Goal: Task Accomplishment & Management: Manage account settings

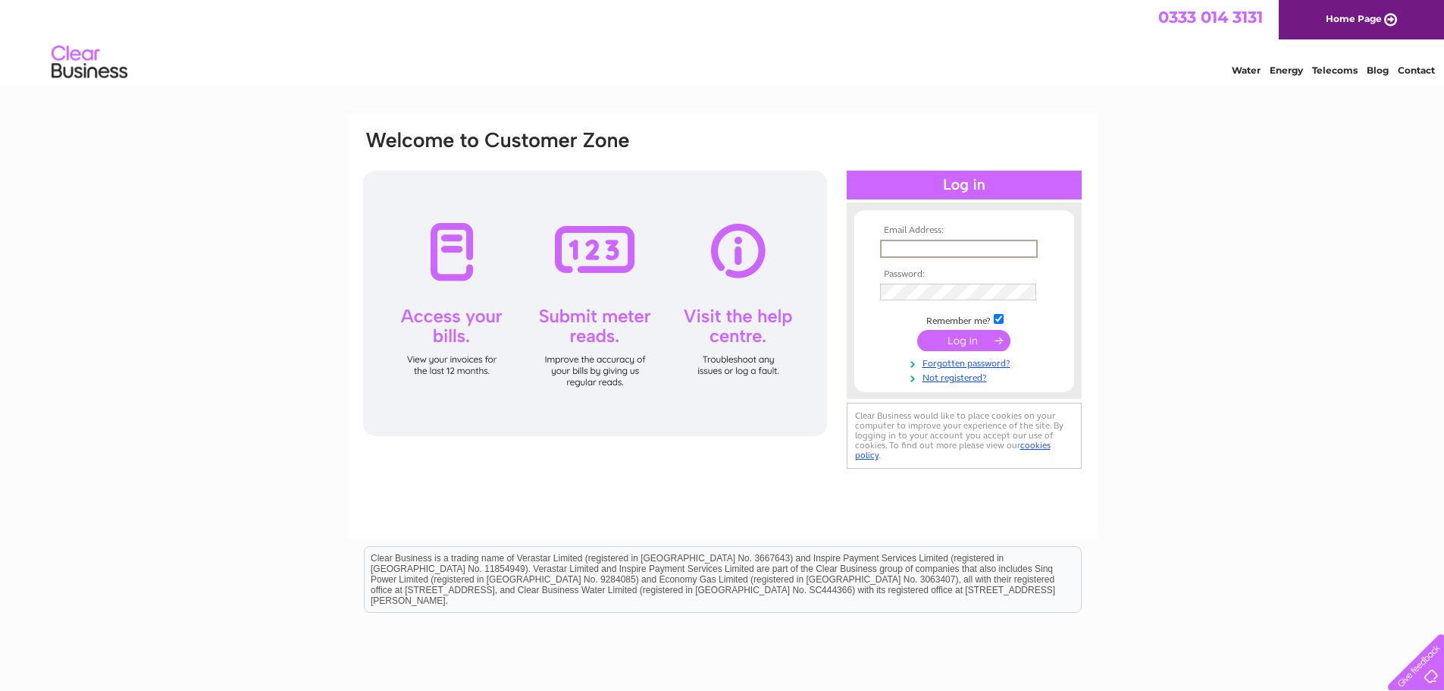
click at [947, 246] on input "text" at bounding box center [959, 249] width 158 height 18
type input "[EMAIL_ADDRESS][DOMAIN_NAME]"
click at [917, 330] on input "submit" at bounding box center [963, 340] width 93 height 21
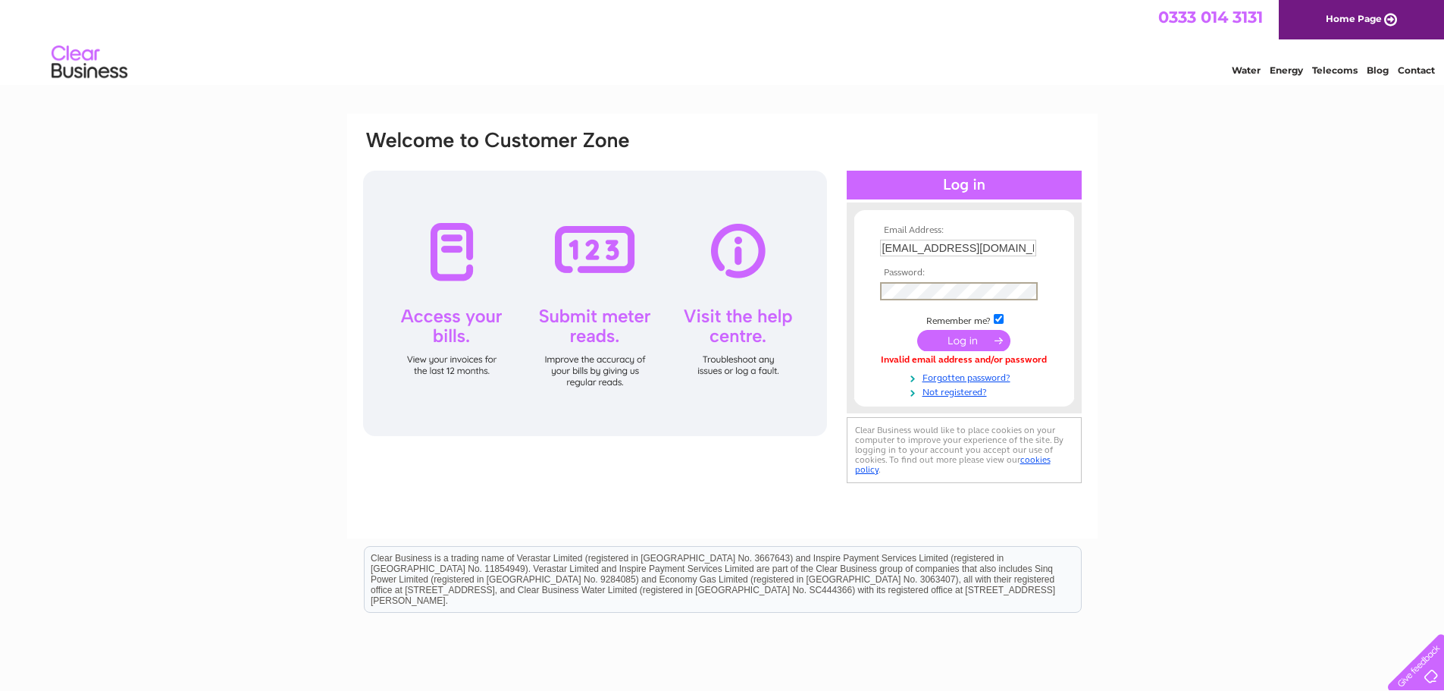
click at [959, 337] on input "submit" at bounding box center [963, 340] width 93 height 21
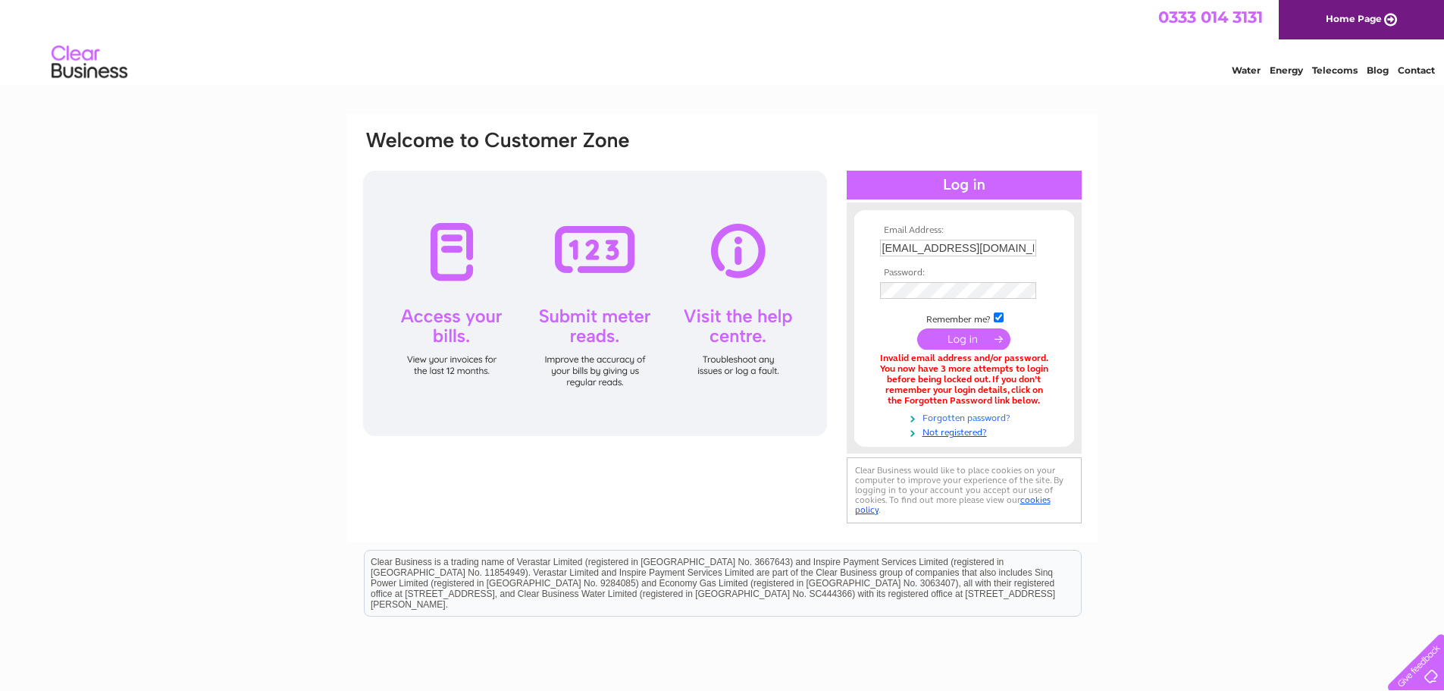
click at [970, 415] on link "Forgotten password?" at bounding box center [966, 416] width 172 height 14
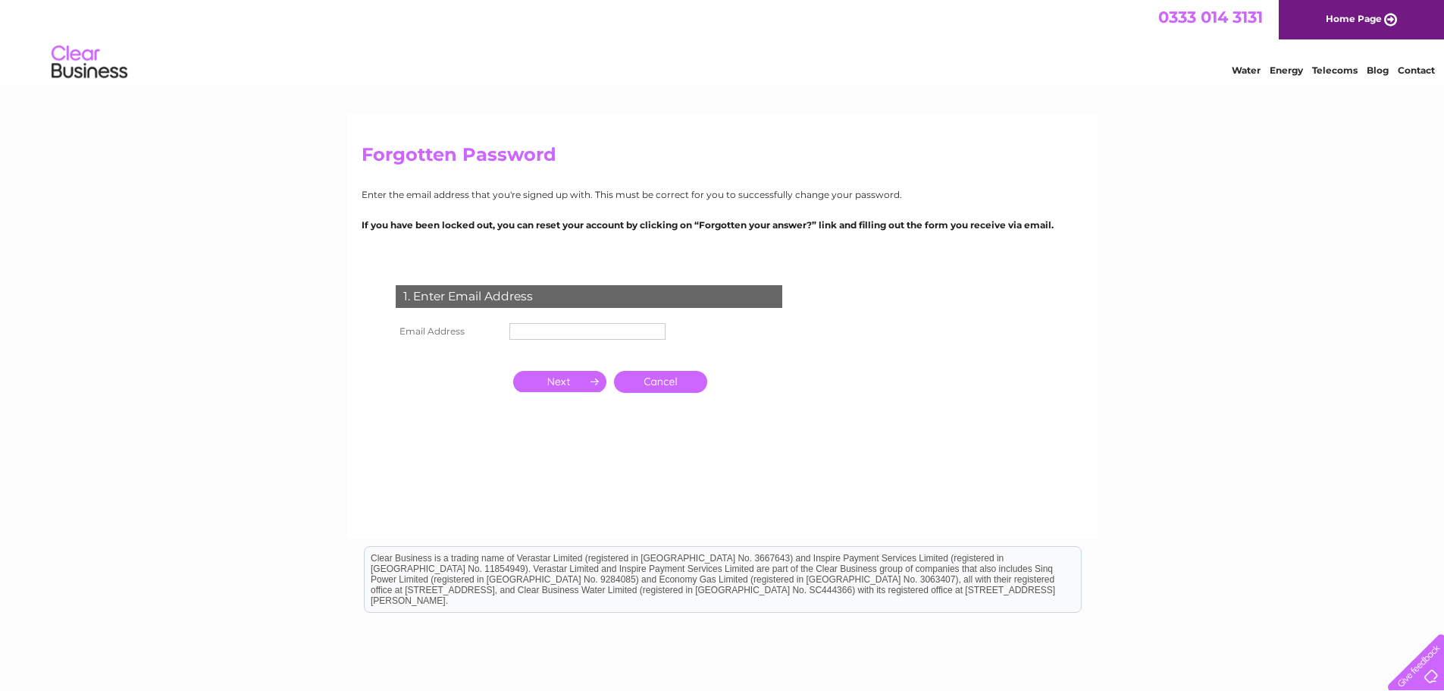
click at [533, 325] on input "text" at bounding box center [587, 331] width 156 height 17
type input "[EMAIL_ADDRESS][DOMAIN_NAME]"
click at [562, 378] on input "button" at bounding box center [559, 382] width 93 height 21
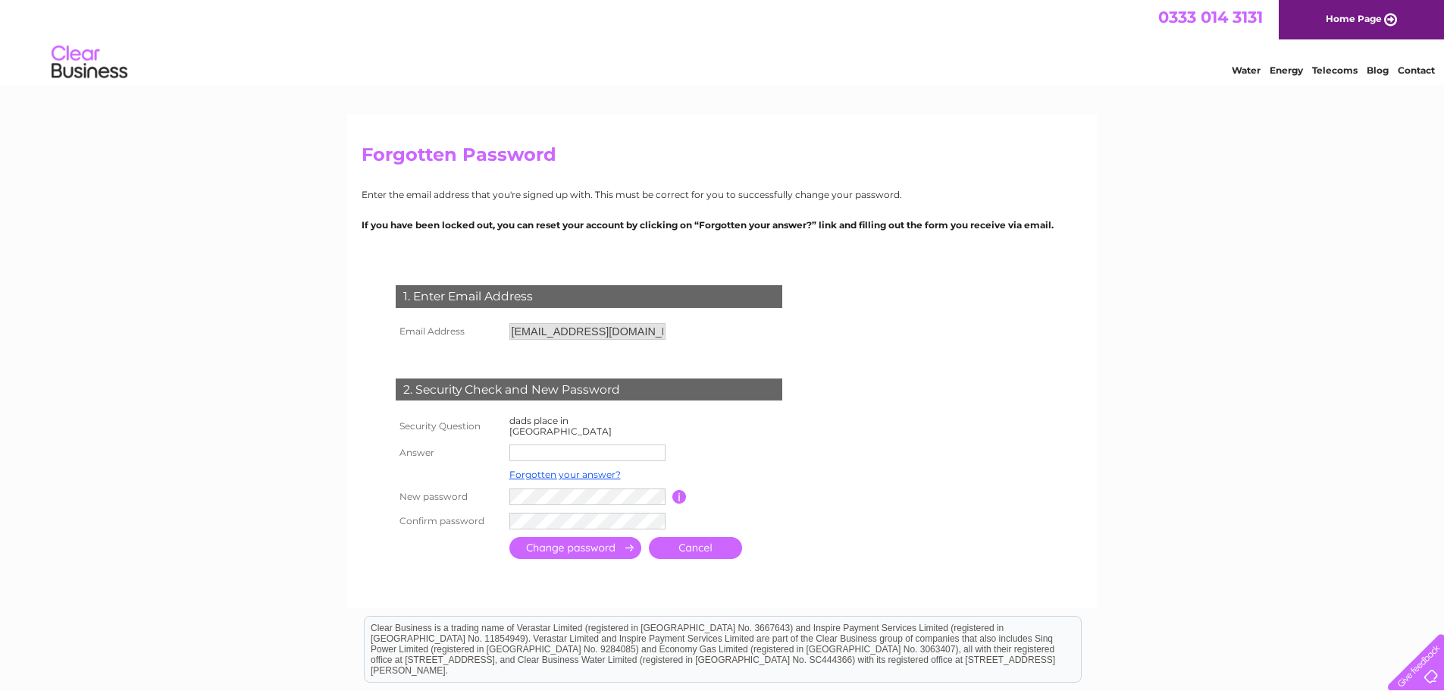
click at [540, 444] on input "text" at bounding box center [587, 452] width 156 height 17
type input "CONDORCET"
click at [394, 484] on tr "New password Password must be at least 6 characters long" at bounding box center [607, 497] width 431 height 26
click at [558, 538] on input "submit" at bounding box center [575, 549] width 132 height 22
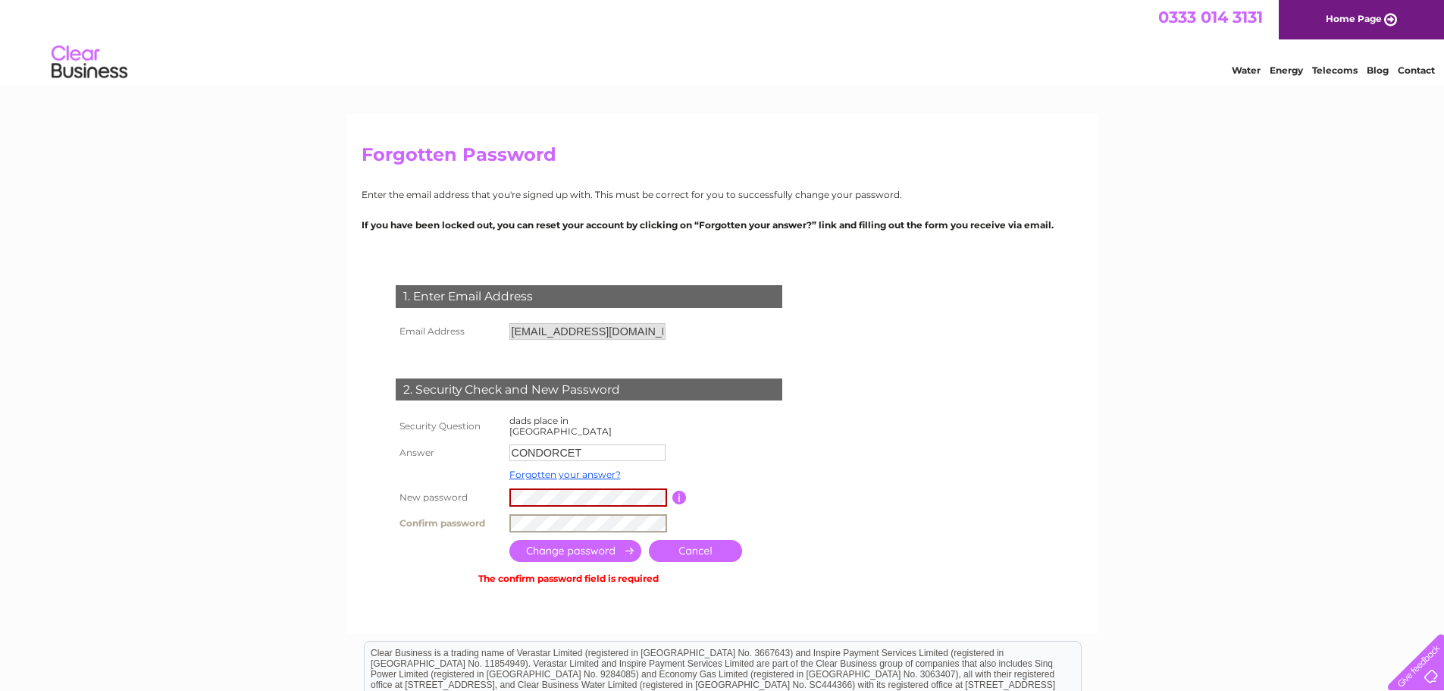
click at [572, 540] on input "submit" at bounding box center [575, 551] width 132 height 22
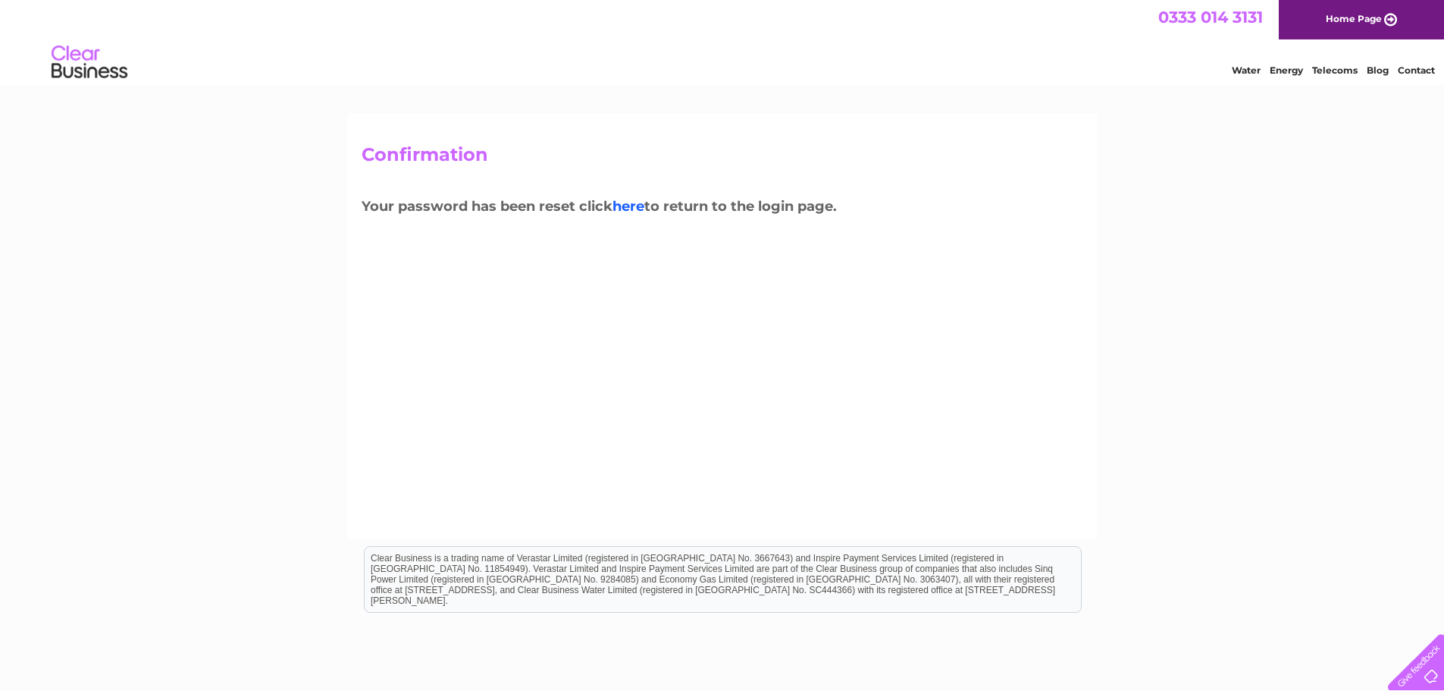
click at [625, 200] on link "here" at bounding box center [629, 206] width 32 height 17
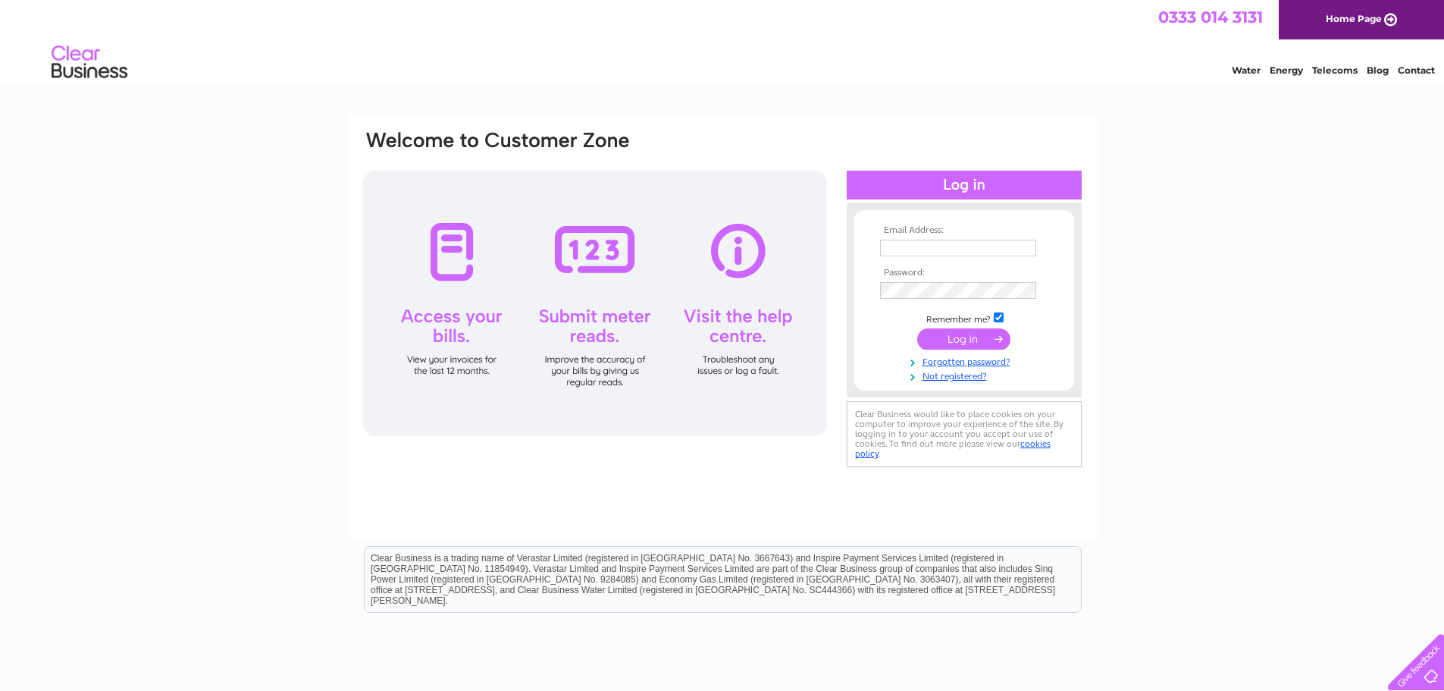
click at [952, 243] on input "text" at bounding box center [958, 248] width 156 height 17
type input "accounts@tyrep.co.uk"
click at [957, 339] on input "submit" at bounding box center [963, 338] width 93 height 21
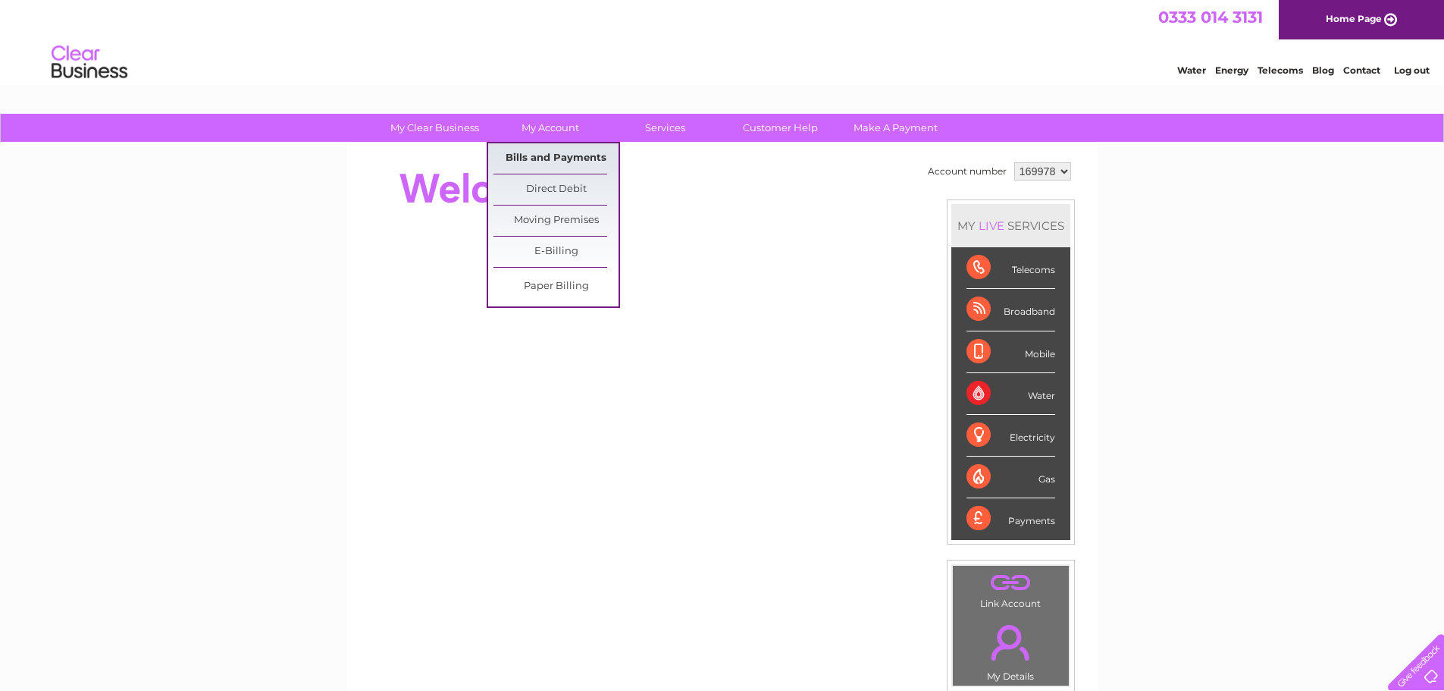
click at [535, 150] on link "Bills and Payments" at bounding box center [556, 158] width 125 height 30
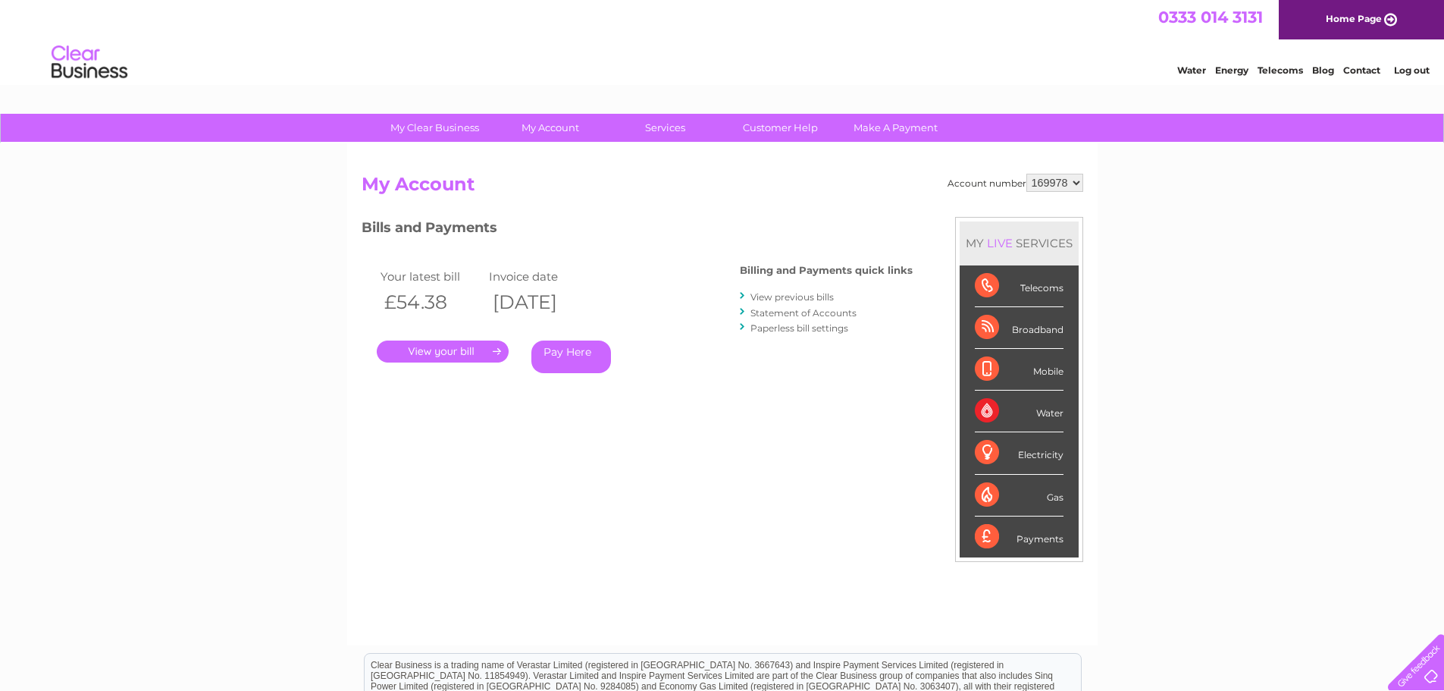
click at [422, 340] on link "." at bounding box center [443, 351] width 132 height 22
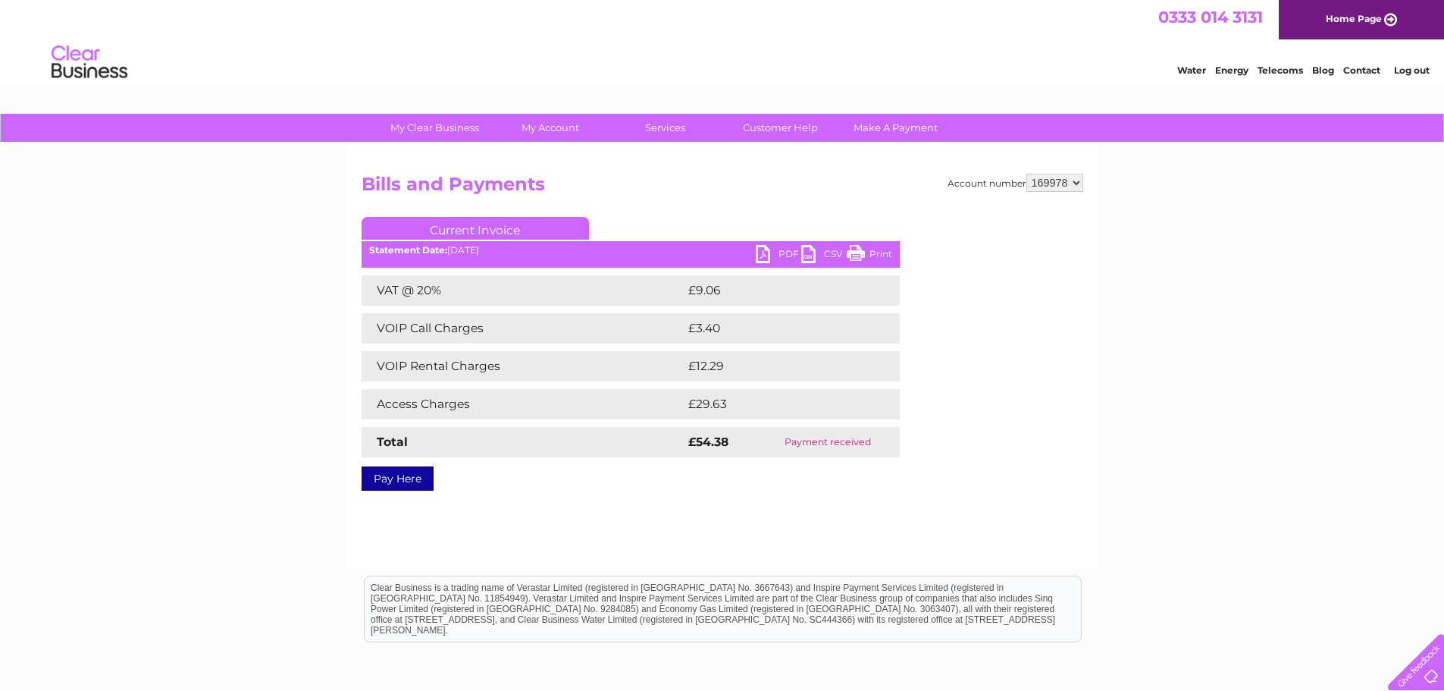
click at [878, 249] on link "Print" at bounding box center [869, 256] width 45 height 22
click at [774, 250] on link "PDF" at bounding box center [778, 256] width 45 height 22
